Goal: Use online tool/utility: Utilize a website feature to perform a specific function

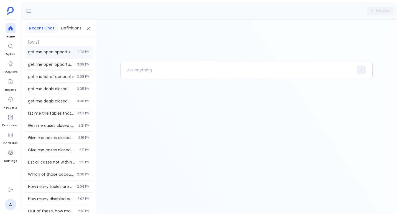
click at [63, 55] on div "get me open opportunities 3:23 PM" at bounding box center [59, 52] width 68 height 12
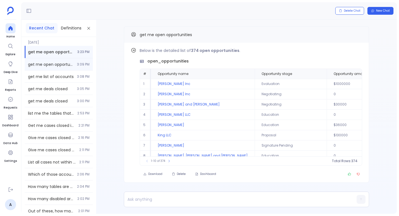
click at [80, 66] on span "3:09 PM" at bounding box center [83, 64] width 12 height 4
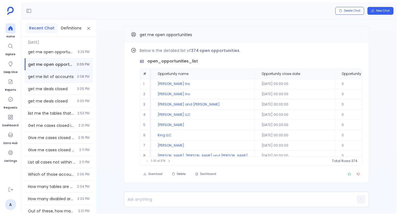
click at [49, 76] on span "get me list of accounts" at bounding box center [51, 77] width 46 height 6
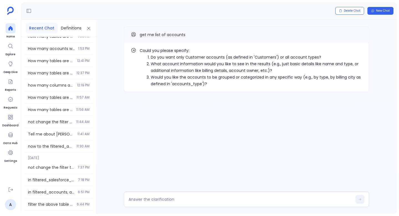
scroll to position [199, 0]
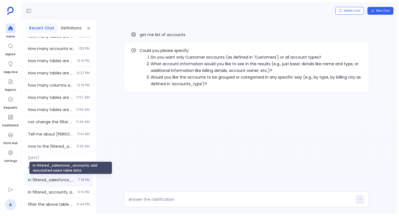
click at [68, 178] on span "in filtered_salesforce_accounts, add associated users table data" at bounding box center [51, 180] width 47 height 6
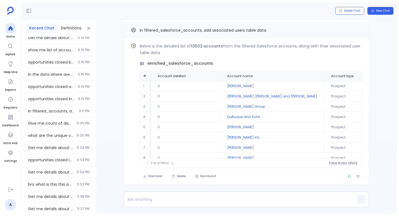
scroll to position [500, 0]
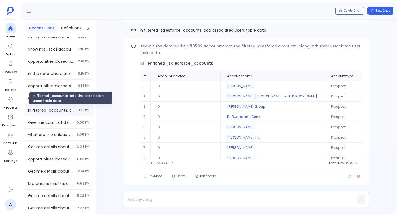
click at [56, 113] on div "in filtered_accounts, add the associated users table data 6:11 PM" at bounding box center [59, 110] width 68 height 12
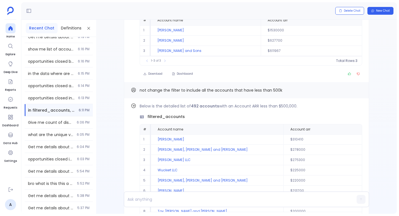
scroll to position [-424, 0]
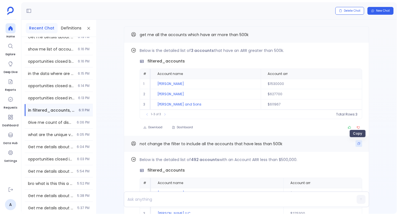
click at [359, 143] on button "Copy" at bounding box center [359, 143] width 7 height 7
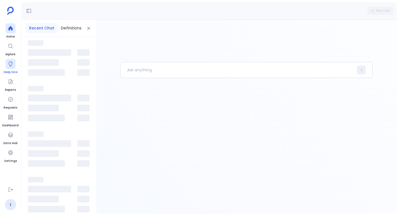
click at [6, 64] on div at bounding box center [11, 64] width 10 height 10
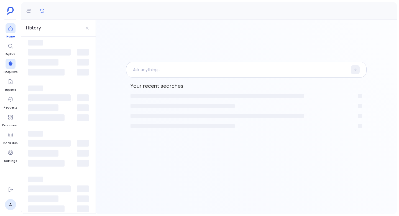
click at [8, 30] on icon at bounding box center [11, 28] width 6 height 6
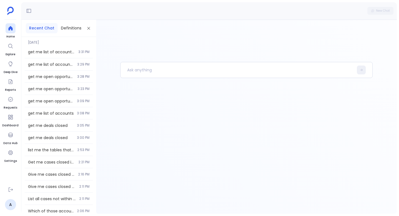
drag, startPoint x: 16, startPoint y: 28, endPoint x: 16, endPoint y: 32, distance: 4.2
click at [16, 28] on ul "Home Explore Deep Dive Reports Requests Dashboard Data Hub Settings" at bounding box center [10, 102] width 16 height 159
click at [6, 27] on div at bounding box center [11, 28] width 10 height 10
click at [167, 72] on p at bounding box center [237, 70] width 233 height 14
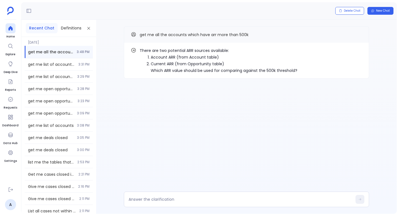
click at [162, 57] on li "Account ARR (from Account table)" at bounding box center [224, 57] width 147 height 7
drag, startPoint x: 162, startPoint y: 57, endPoint x: 227, endPoint y: 60, distance: 64.7
click at [227, 60] on li "Account ARR (from Account table)" at bounding box center [224, 57] width 147 height 7
copy ol "Account ARR (from Account table)"
click at [154, 198] on textarea at bounding box center [241, 199] width 224 height 6
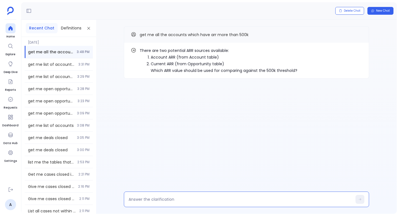
type textarea "Account ARR (from Account table)"
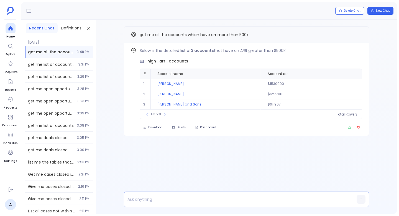
click at [149, 196] on p at bounding box center [235, 199] width 223 height 8
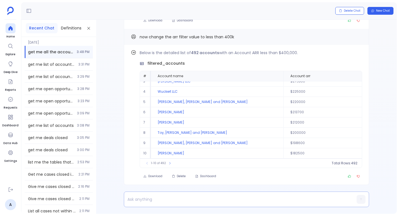
click at [135, 199] on p at bounding box center [235, 199] width 223 height 8
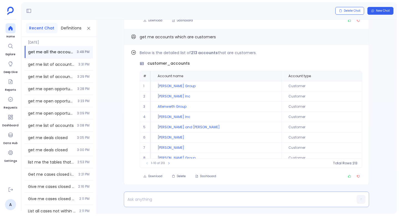
click at [152, 205] on div at bounding box center [235, 198] width 223 height 15
click at [152, 200] on p at bounding box center [235, 199] width 223 height 8
click at [165, 62] on span "customer_accounts" at bounding box center [168, 63] width 42 height 6
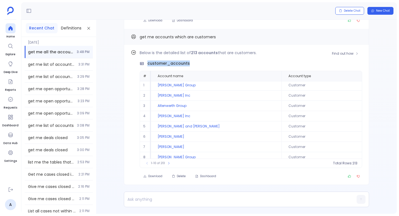
copy span "customer_accounts"
click at [138, 199] on p at bounding box center [235, 199] width 223 height 8
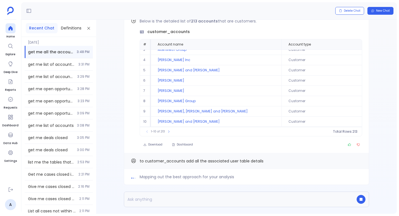
click at [195, 176] on span "Mapping out the best approach for your analysis" at bounding box center [187, 176] width 94 height 7
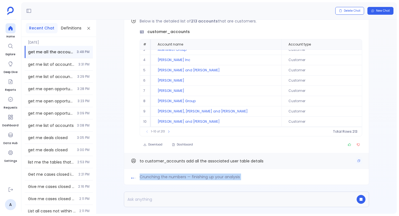
click at [172, 160] on span "to customer_accounts add all the associated user table details" at bounding box center [202, 161] width 124 height 6
click at [145, 161] on span "to customer_accounts add all the associated user table details" at bounding box center [202, 161] width 124 height 6
click at [146, 173] on div "Crunching the numbers — finishing up your analysis" at bounding box center [246, 177] width 245 height 16
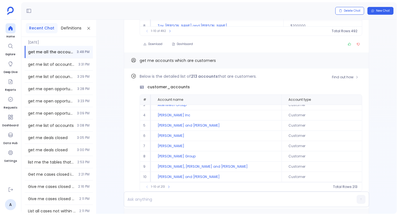
scroll to position [0, 0]
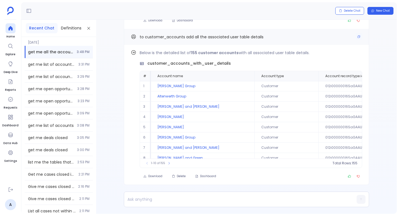
click at [246, 37] on span "to customer_accounts add all the associated user table details" at bounding box center [202, 37] width 124 height 6
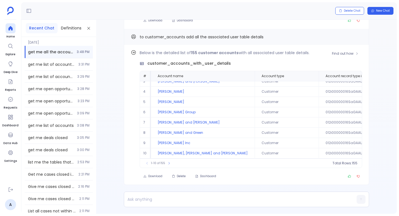
click at [179, 55] on p "Below is the detailed list of 155 customer accounts with all associated user ta…" at bounding box center [251, 52] width 223 height 7
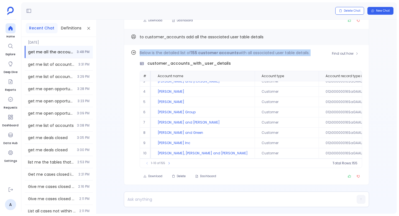
click at [179, 55] on p "Below is the detailed list of 155 customer accounts with all associated user ta…" at bounding box center [251, 52] width 223 height 7
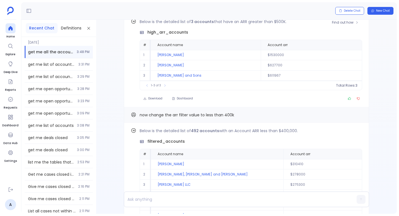
scroll to position [-370, 0]
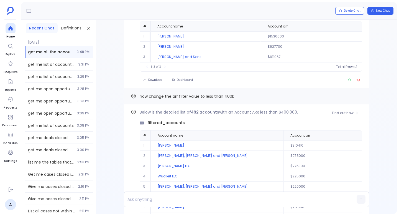
click at [159, 123] on span "filtered_accounts" at bounding box center [165, 123] width 37 height 6
copy span "filtered_accounts"
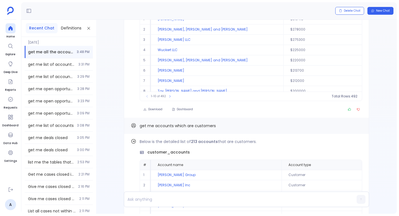
scroll to position [0, 0]
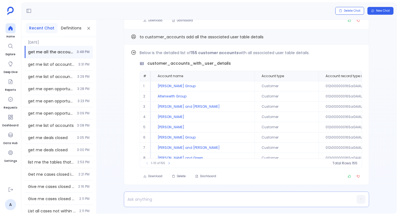
click at [131, 199] on p at bounding box center [235, 199] width 223 height 8
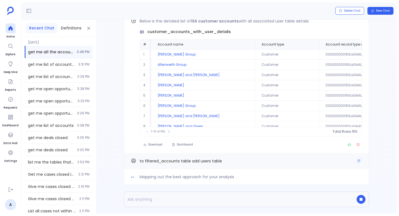
click at [185, 162] on span "to filtered_accounts table add users table" at bounding box center [181, 161] width 82 height 6
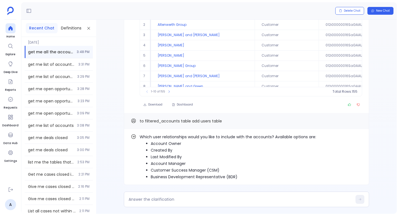
click at [183, 171] on li "Customer Success Manager (CSM)" at bounding box center [233, 170] width 165 height 7
copy ul "Customer Success Manager (CSM)"
click at [182, 188] on div "Which user relationships would you like to include with the accounts? Available…" at bounding box center [246, 117] width 301 height 194
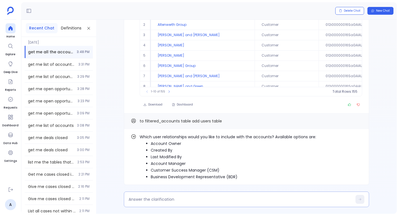
click at [181, 194] on div at bounding box center [246, 199] width 245 height 16
click at [180, 197] on textarea at bounding box center [241, 199] width 224 height 6
type textarea "Customer Success Manager (CSM)"
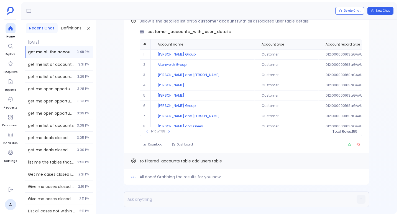
click at [156, 175] on span "All done! Grabbing the results for you now." at bounding box center [181, 176] width 82 height 7
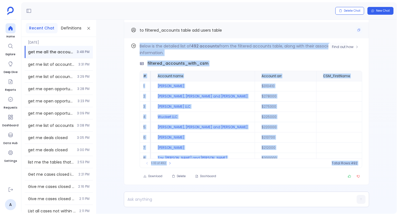
click at [228, 35] on div "to filtered_accounts table add users table" at bounding box center [246, 30] width 245 height 16
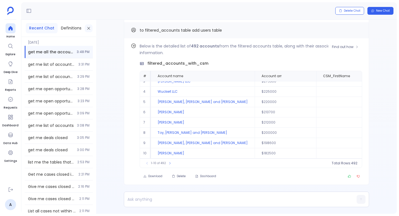
click at [88, 30] on icon at bounding box center [88, 28] width 4 height 4
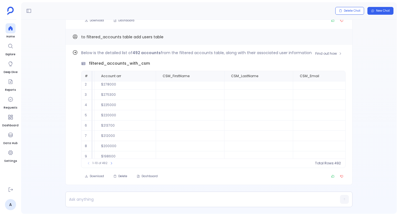
scroll to position [12, 135]
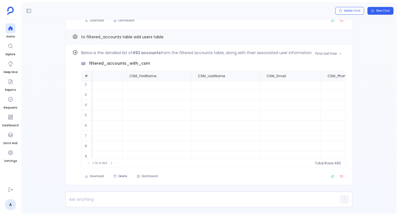
click at [111, 166] on div "1-10 of 492 Total Rows: 492" at bounding box center [213, 162] width 264 height 9
click at [111, 164] on icon at bounding box center [111, 162] width 3 height 3
click at [111, 164] on button at bounding box center [114, 163] width 6 height 6
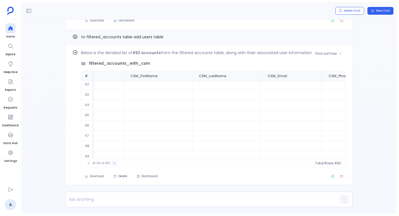
click at [113, 164] on icon at bounding box center [114, 162] width 3 height 3
click at [112, 164] on icon at bounding box center [113, 162] width 3 height 3
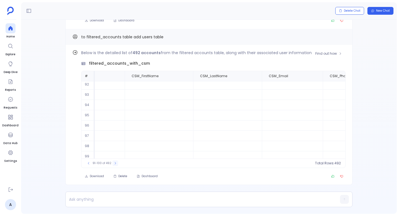
click at [113, 164] on button at bounding box center [116, 163] width 6 height 6
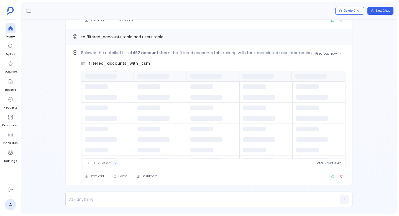
scroll to position [0, 0]
click at [112, 164] on button at bounding box center [115, 163] width 6 height 6
click at [112, 164] on div "121-130 of 492" at bounding box center [102, 163] width 38 height 6
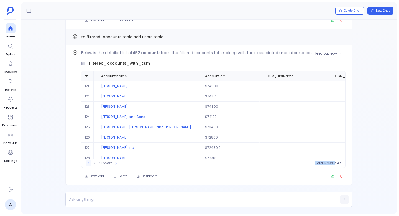
click at [91, 165] on button at bounding box center [89, 163] width 6 height 6
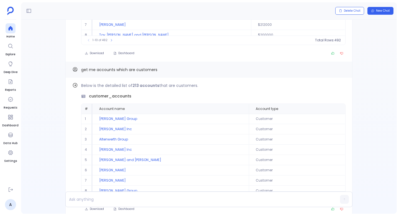
scroll to position [-573, 0]
